Goal: Information Seeking & Learning: Learn about a topic

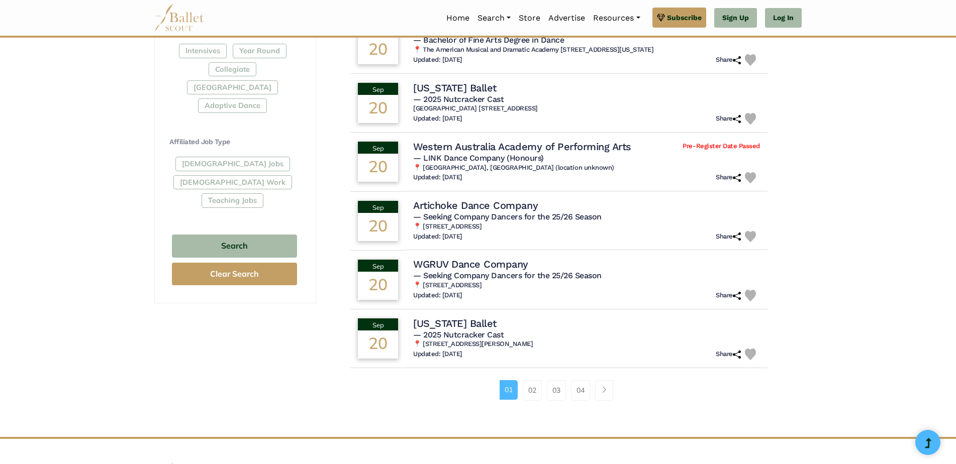
scroll to position [503, 0]
click at [533, 391] on link "02" at bounding box center [532, 390] width 19 height 20
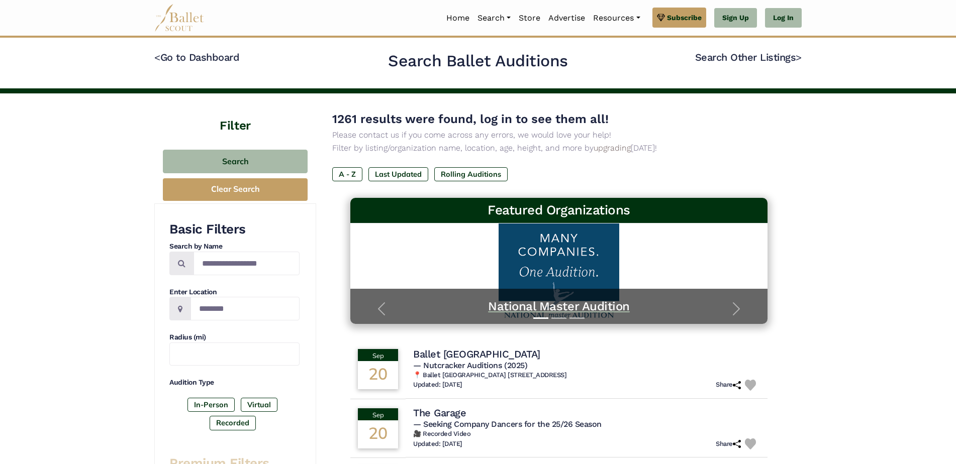
click at [547, 310] on h5 "National Master Audition" at bounding box center [558, 307] width 397 height 16
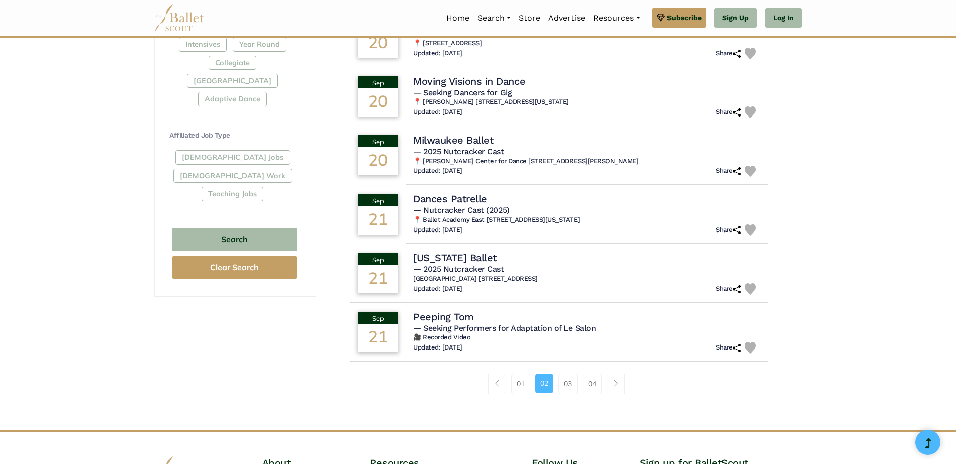
scroll to position [302, 0]
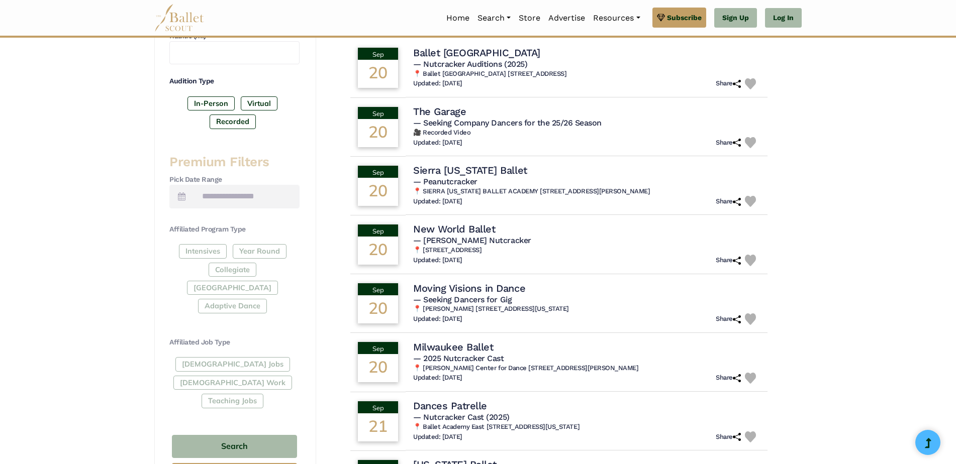
click at [265, 252] on div "Intensives Year Round Collegiate Post High School Adaptive Dance" at bounding box center [234, 280] width 130 height 73
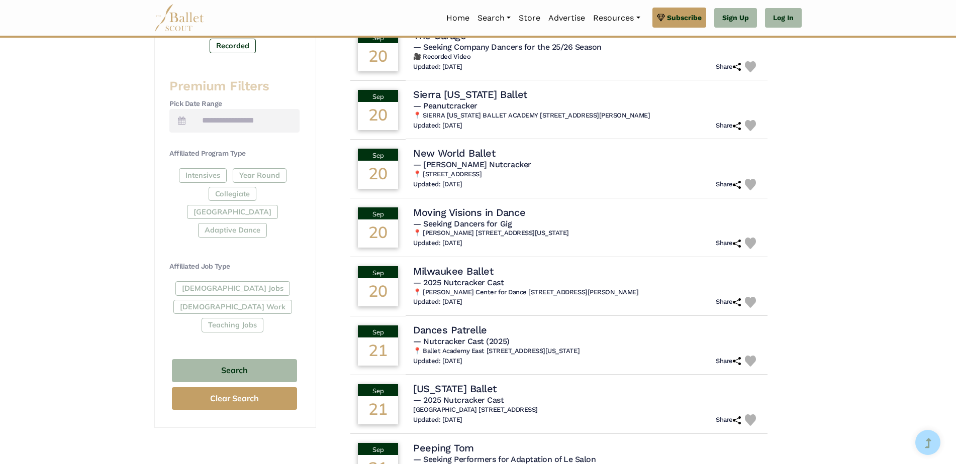
scroll to position [452, 0]
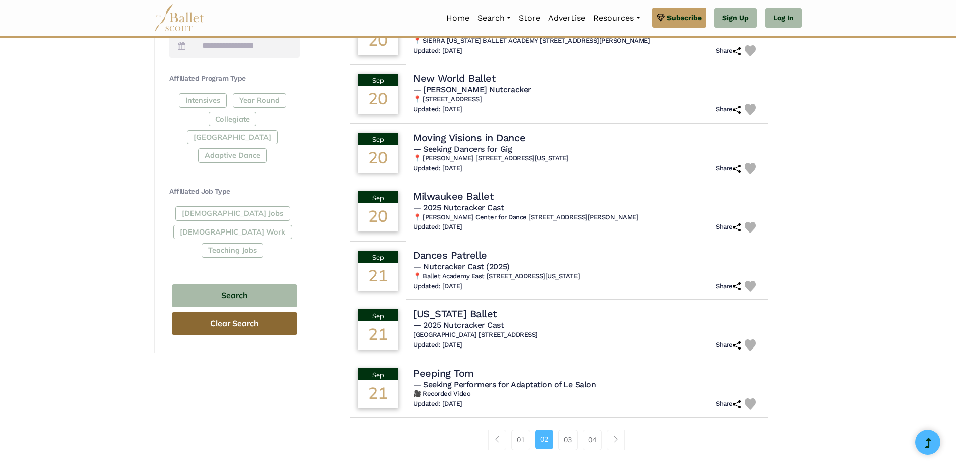
click at [263, 313] on button "Clear Search" at bounding box center [234, 324] width 125 height 23
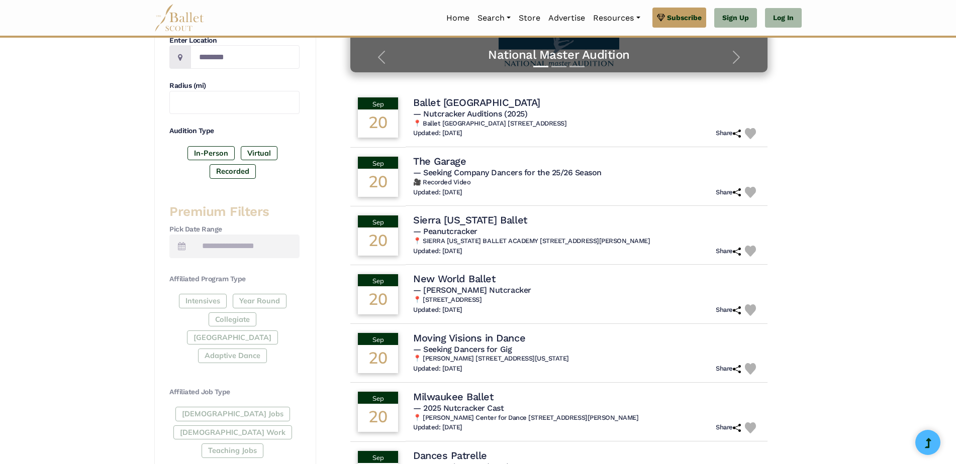
scroll to position [251, 0]
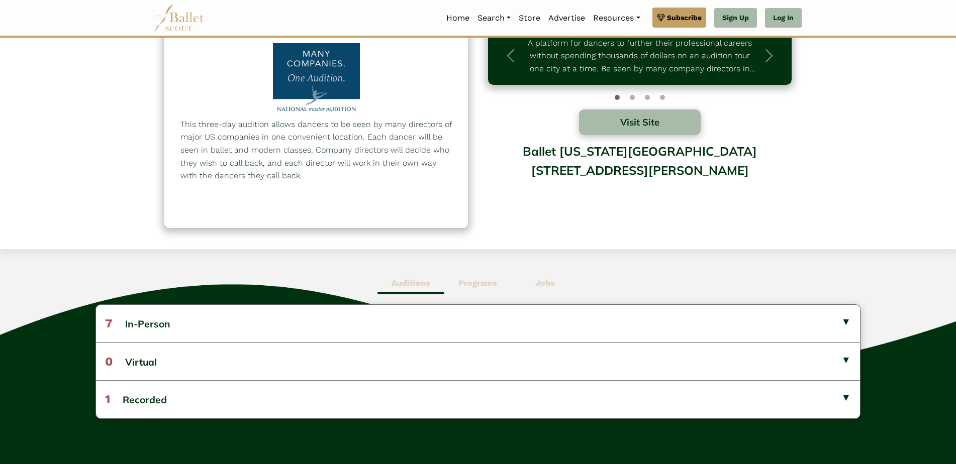
scroll to position [101, 0]
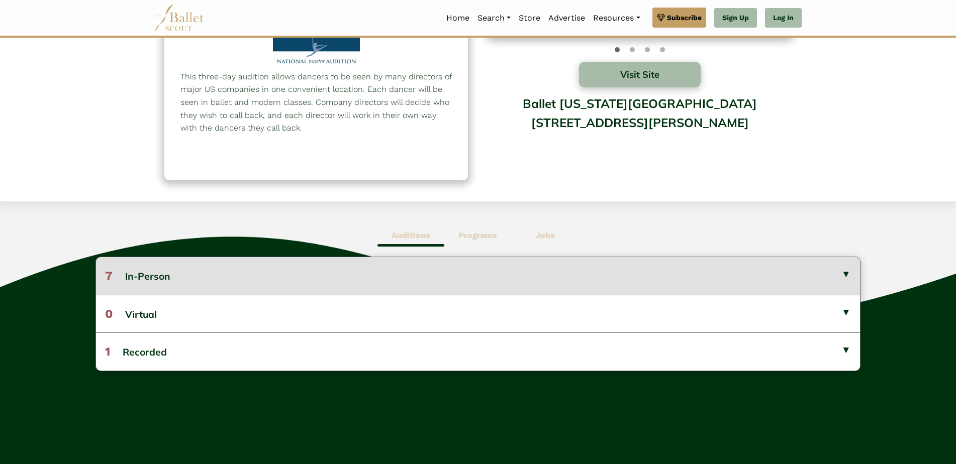
click at [842, 276] on button "7 In-Person" at bounding box center [478, 275] width 764 height 37
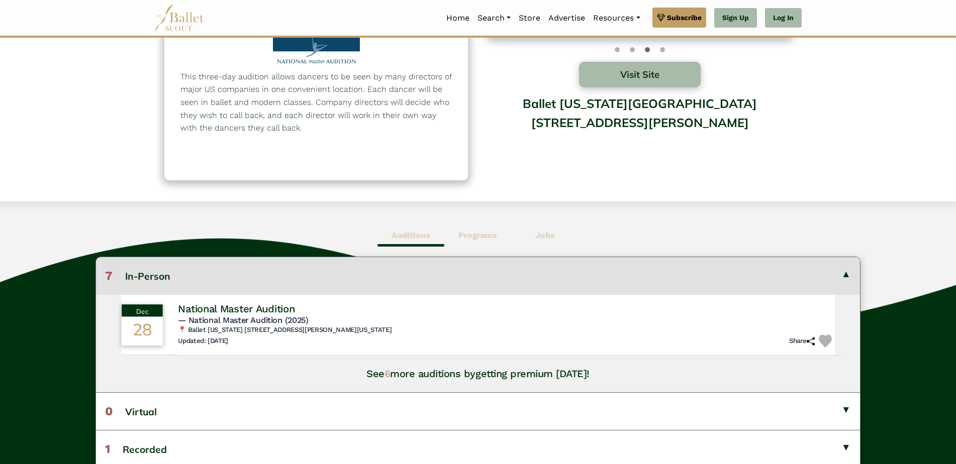
click at [195, 306] on h4 "National Master Audition" at bounding box center [236, 309] width 117 height 14
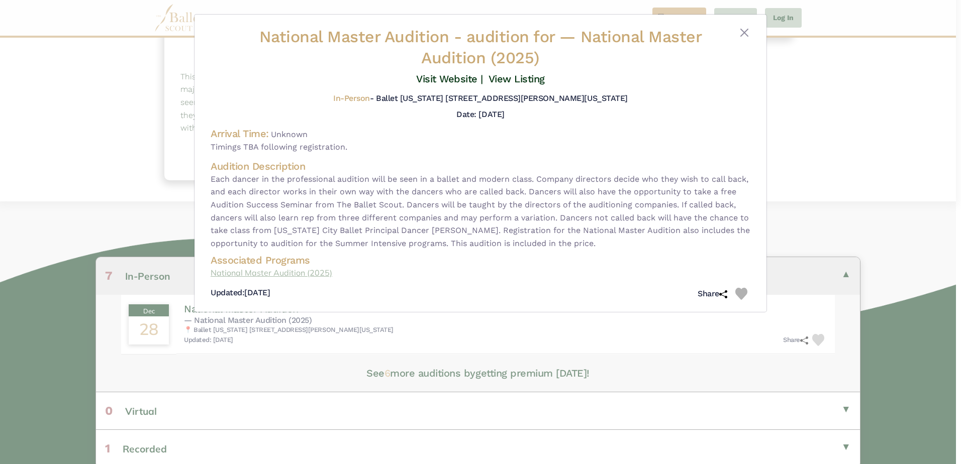
click at [264, 272] on link "National Master Audition (2025)" at bounding box center [481, 273] width 540 height 13
click at [873, 161] on div "National Master Audition - audition for — National Master Audition (2025) Visit…" at bounding box center [480, 232] width 961 height 464
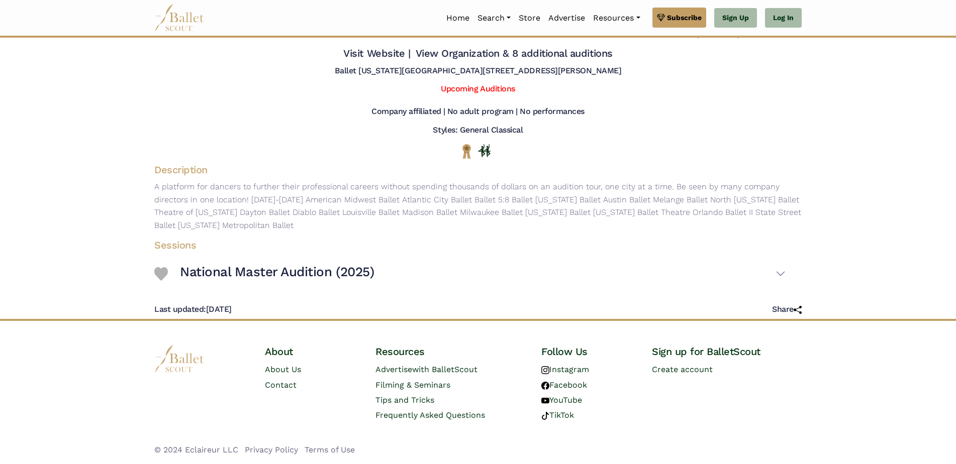
scroll to position [43, 0]
click at [780, 274] on button "National Master Audition (2025)" at bounding box center [483, 274] width 606 height 29
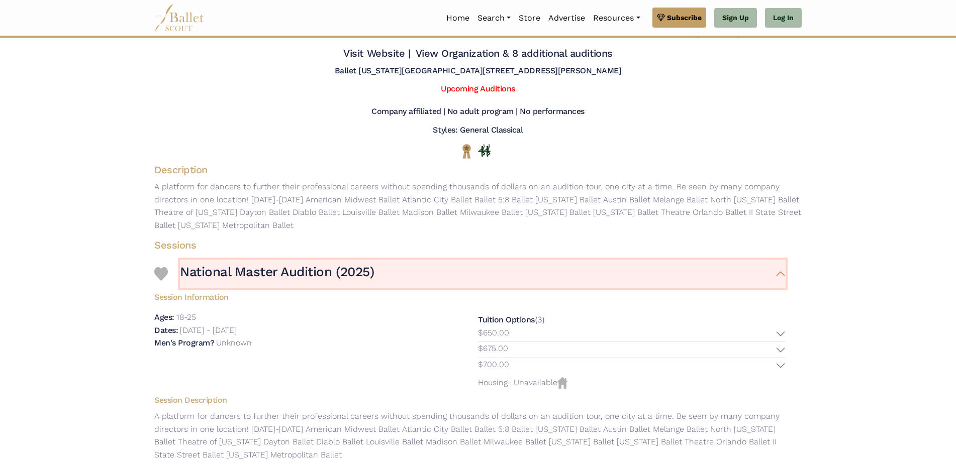
scroll to position [0, 0]
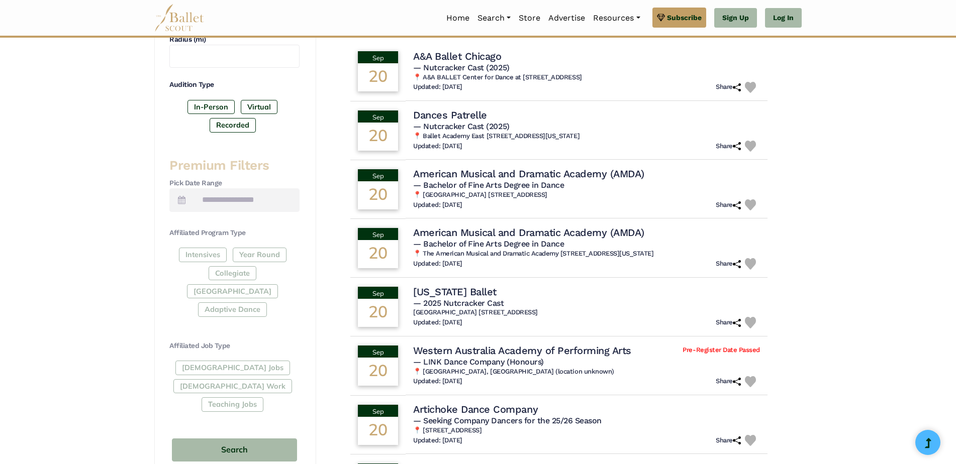
scroll to position [302, 0]
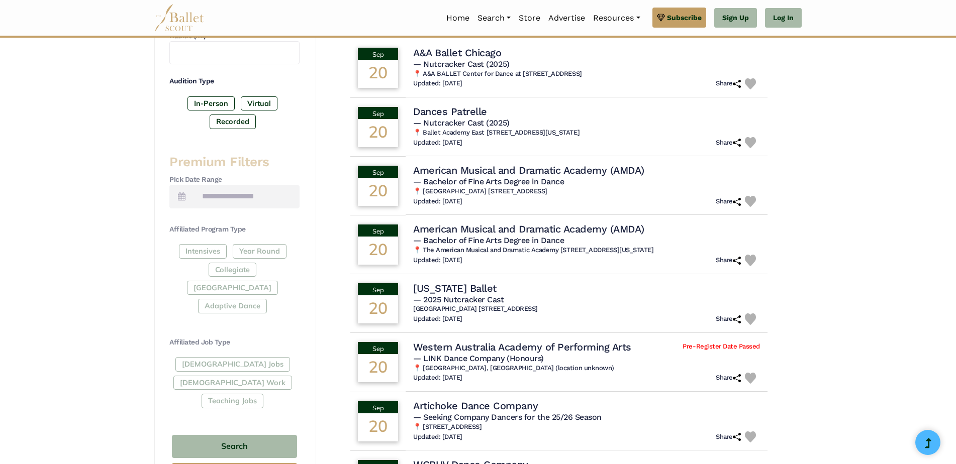
click at [260, 253] on div "Intensives Year Round Collegiate [GEOGRAPHIC_DATA] Adaptive Dance" at bounding box center [234, 280] width 130 height 73
click at [260, 253] on div "Intensives Year Round Collegiate Post High School Adaptive Dance" at bounding box center [234, 280] width 130 height 73
click at [260, 251] on div "Intensives Year Round Collegiate Post High School Adaptive Dance" at bounding box center [234, 280] width 130 height 73
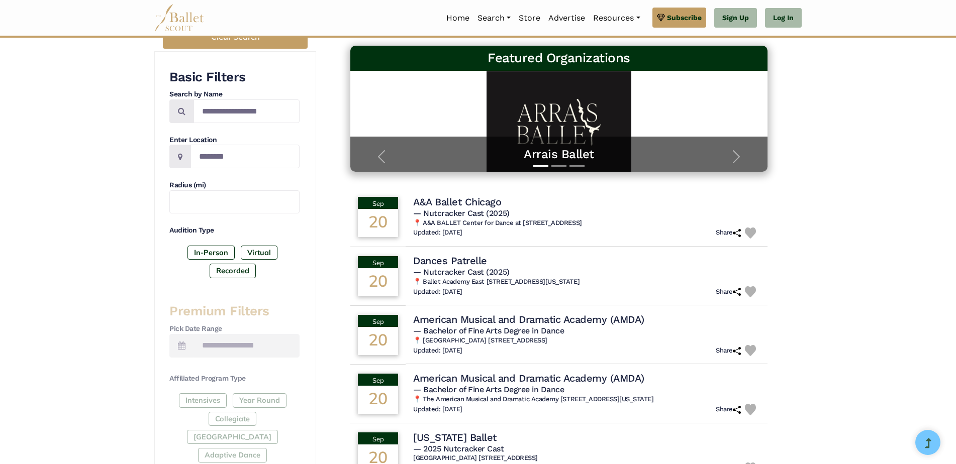
scroll to position [0, 0]
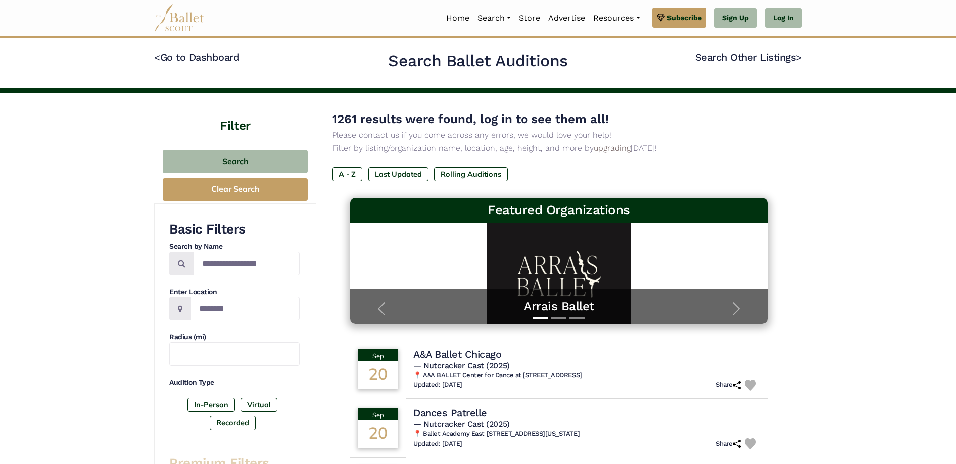
click at [235, 126] on h4 "Filter" at bounding box center [235, 113] width 162 height 41
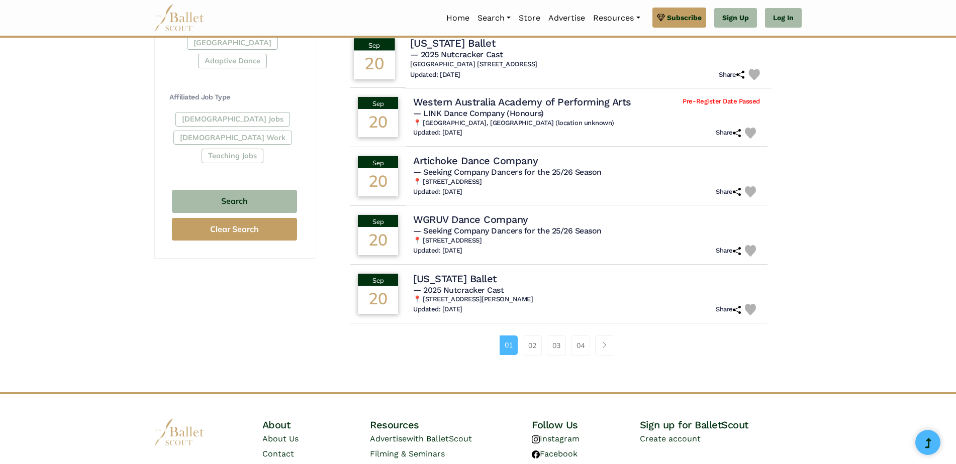
scroll to position [553, 0]
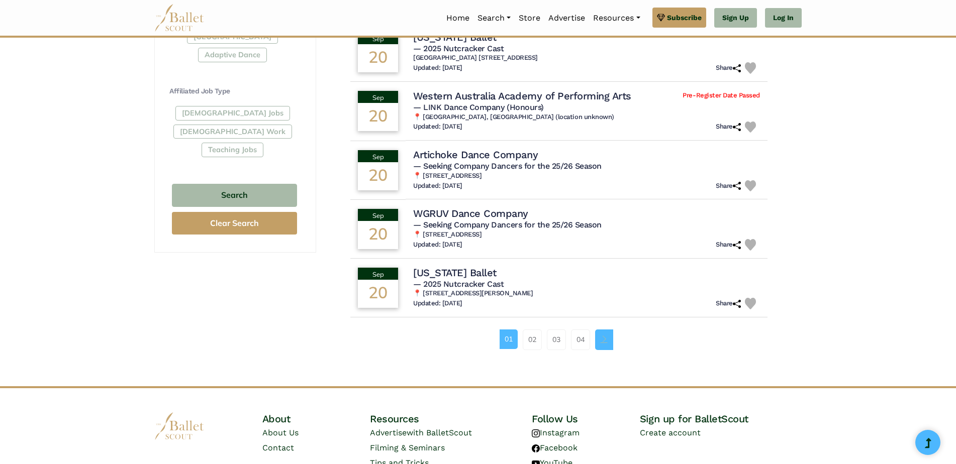
click at [603, 340] on span "Page navigation example" at bounding box center [604, 339] width 7 height 7
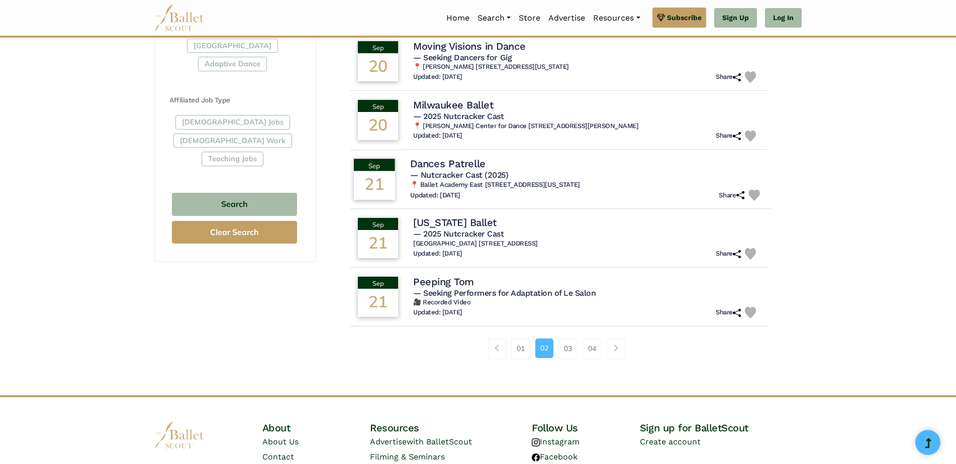
scroll to position [553, 0]
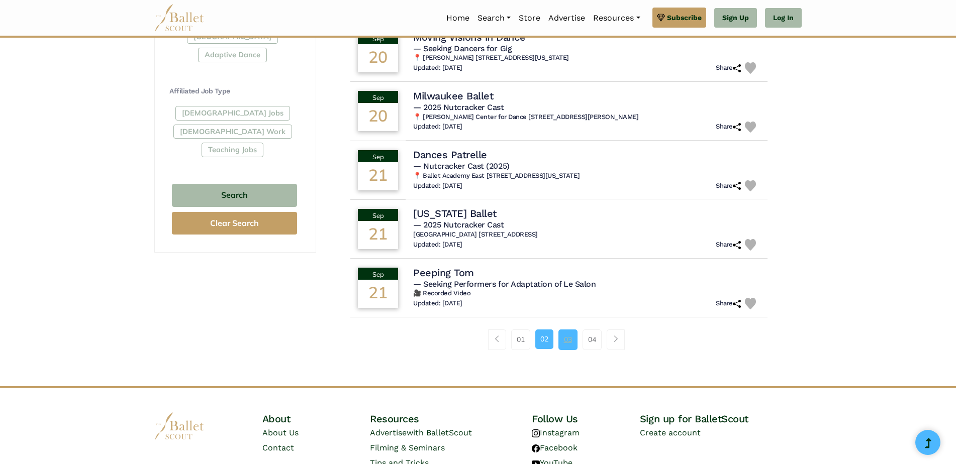
click at [572, 342] on link "03" at bounding box center [567, 340] width 19 height 20
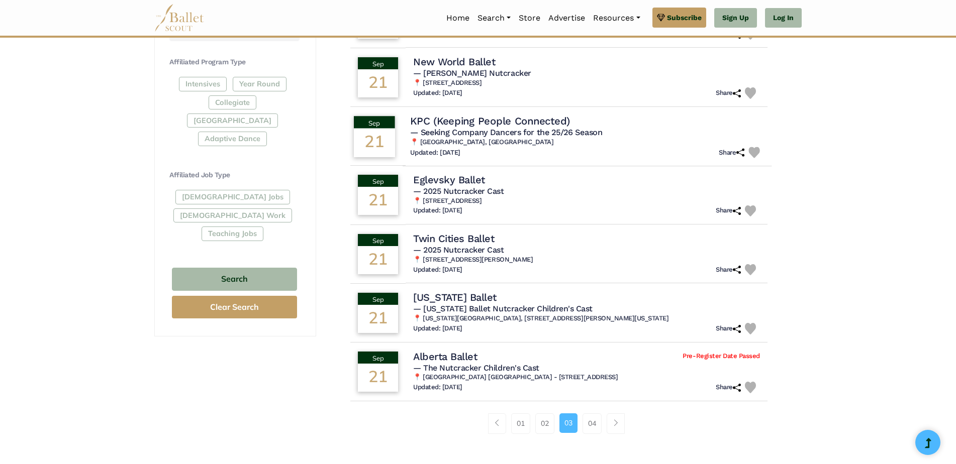
scroll to position [603, 0]
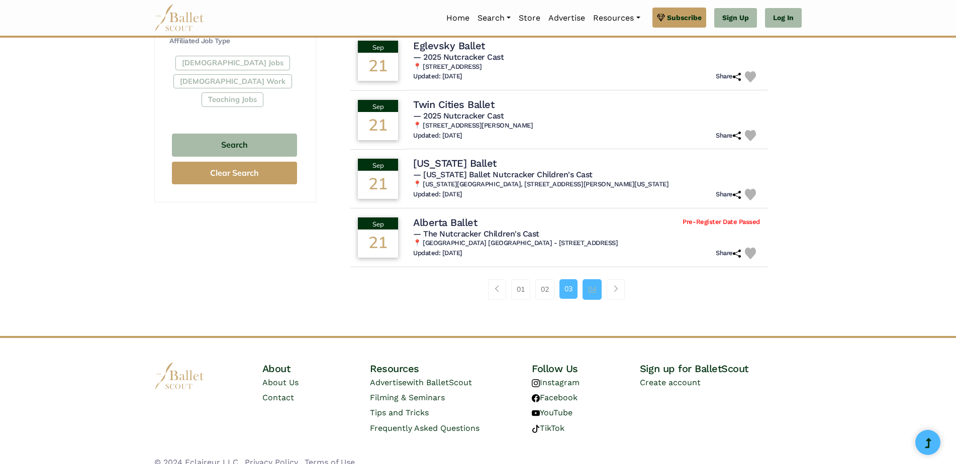
click at [587, 288] on link "04" at bounding box center [592, 289] width 19 height 20
